Goal: Check status

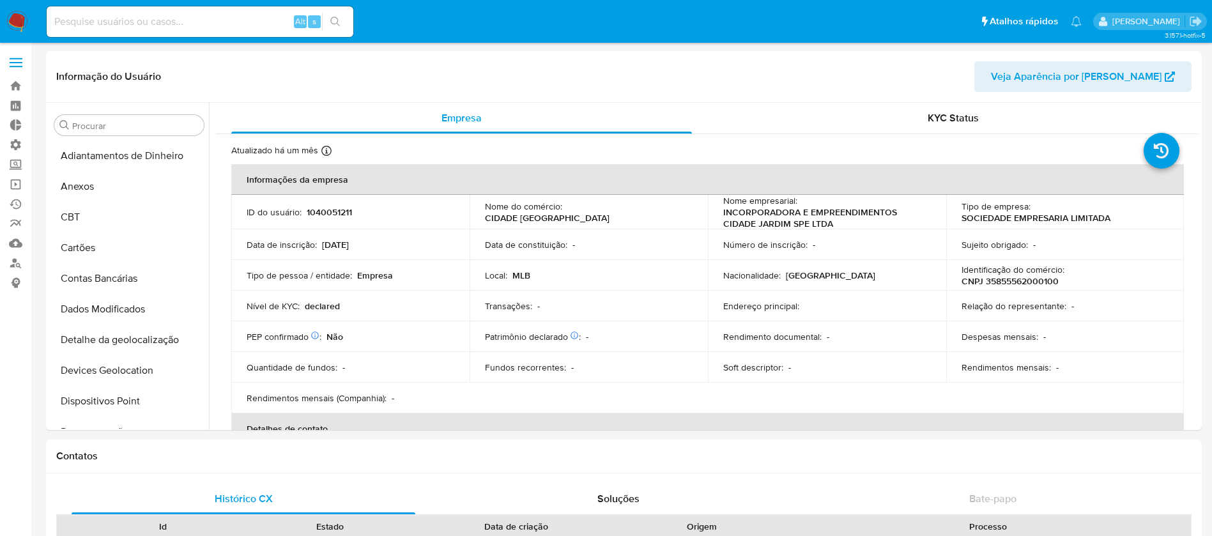
select select "10"
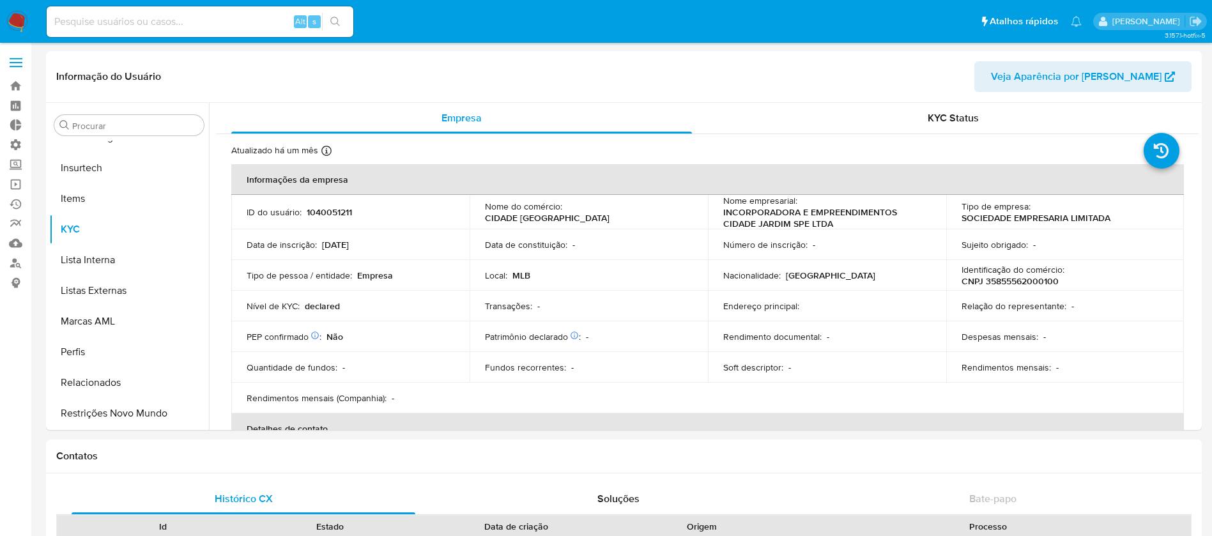
click at [91, 17] on input at bounding box center [200, 21] width 307 height 17
paste input "2248535442"
type input "2248535442"
click at [329, 20] on button "search-icon" at bounding box center [335, 22] width 26 height 18
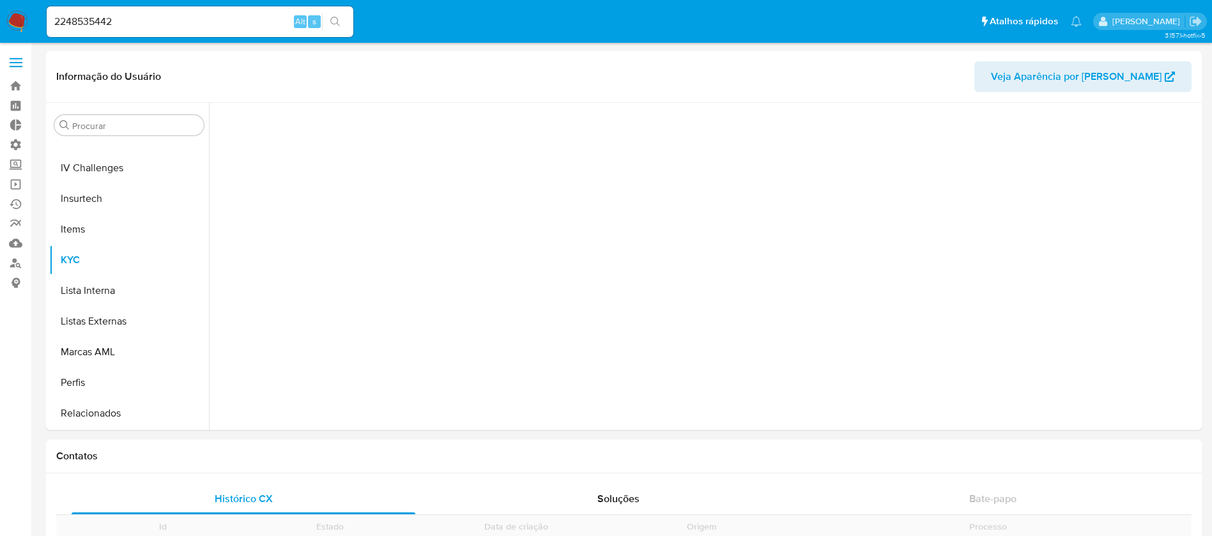
scroll to position [570, 0]
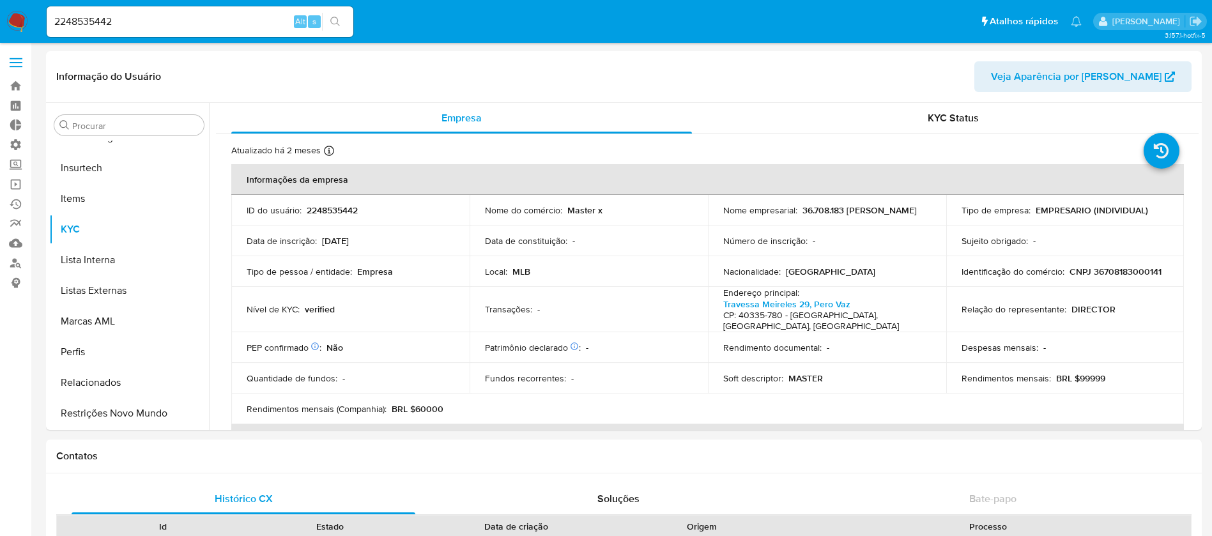
select select "10"
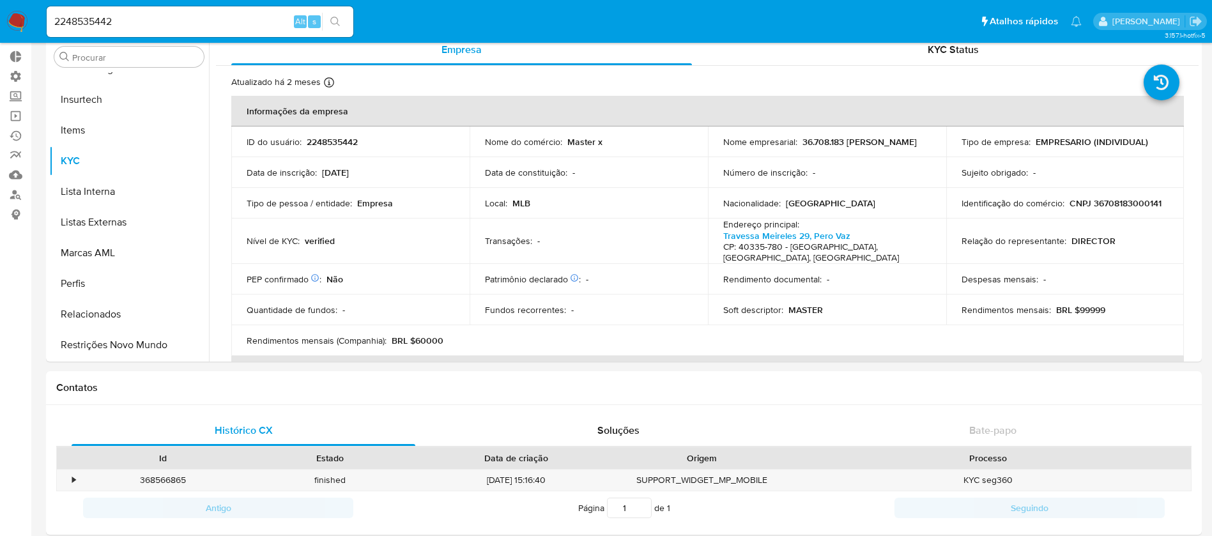
scroll to position [70, 0]
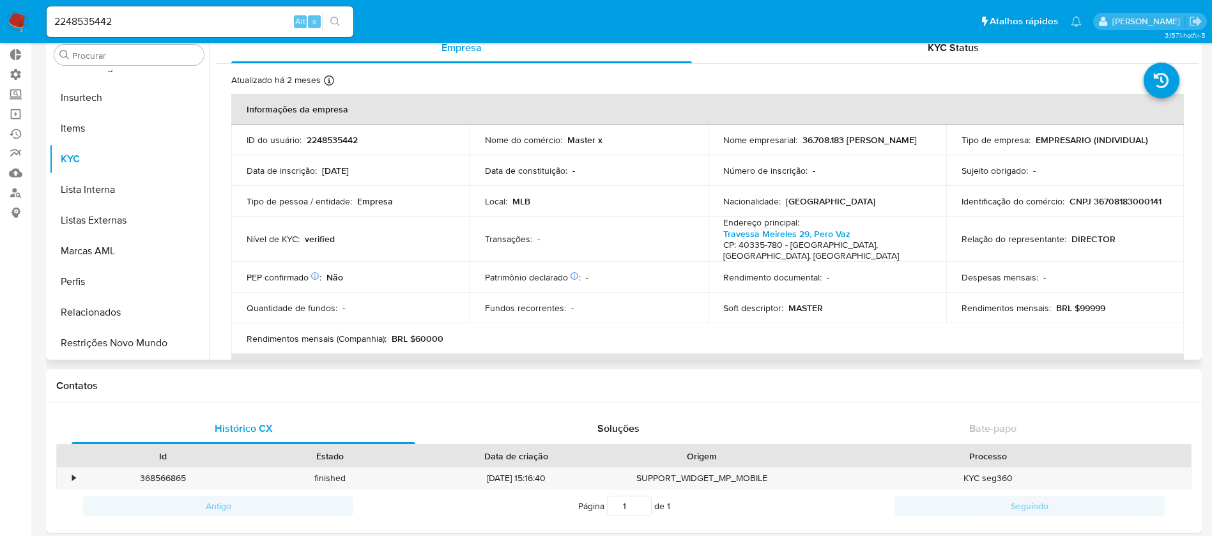
drag, startPoint x: 1192, startPoint y: 115, endPoint x: 1194, endPoint y: 137, distance: 21.9
click at [1194, 137] on div "Empresa KYC Status Atualizado há 2 meses Criado: [DATE] 10:39:40 Atualizado: [D…" at bounding box center [703, 196] width 989 height 327
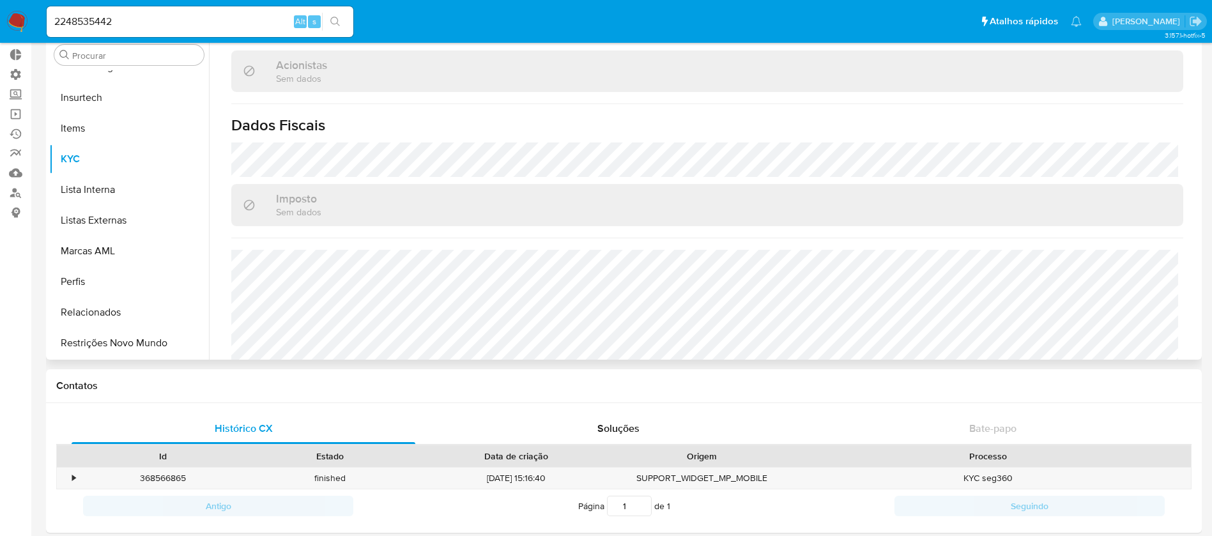
scroll to position [738, 0]
